Goal: Entertainment & Leisure: Consume media (video, audio)

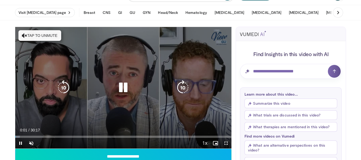
scroll to position [27, 0]
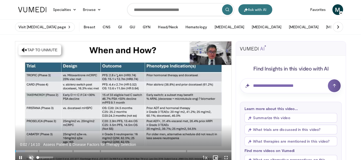
click at [29, 156] on span "Video Player" at bounding box center [31, 157] width 11 height 11
click at [225, 154] on span "Video Player" at bounding box center [226, 157] width 11 height 11
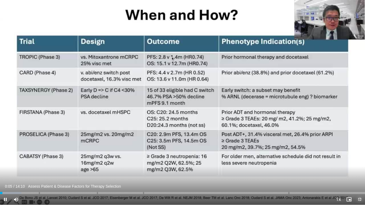
click at [359, 160] on span "Video Player" at bounding box center [359, 199] width 11 height 11
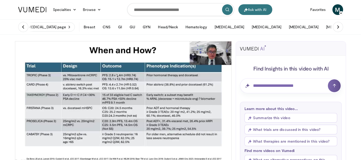
click at [230, 32] on li "[MEDICAL_DATA] CLL [PERSON_NAME][MEDICAL_DATA] MRD in [GEOGRAPHIC_DATA] Treatme…" at bounding box center [229, 27] width 36 height 11
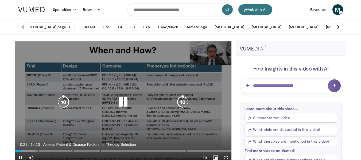
scroll to position [27, 0]
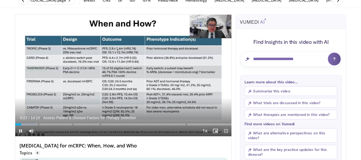
click at [227, 132] on span "Video Player" at bounding box center [226, 131] width 11 height 11
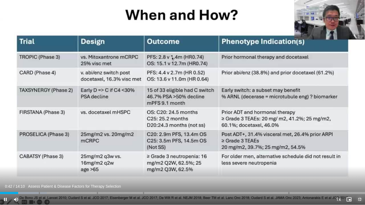
click at [360, 160] on span "Video Player" at bounding box center [359, 199] width 11 height 11
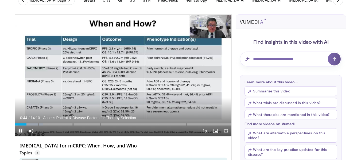
click at [21, 130] on span "Video Player" at bounding box center [20, 131] width 11 height 11
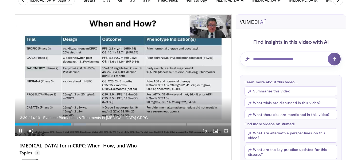
click at [21, 131] on span "Video Player" at bounding box center [20, 131] width 11 height 11
